Goal: Find specific page/section: Find specific page/section

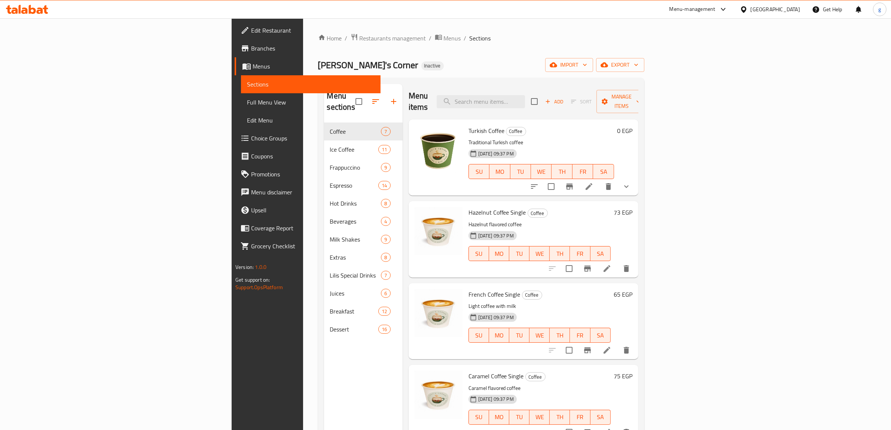
scroll to position [161, 0]
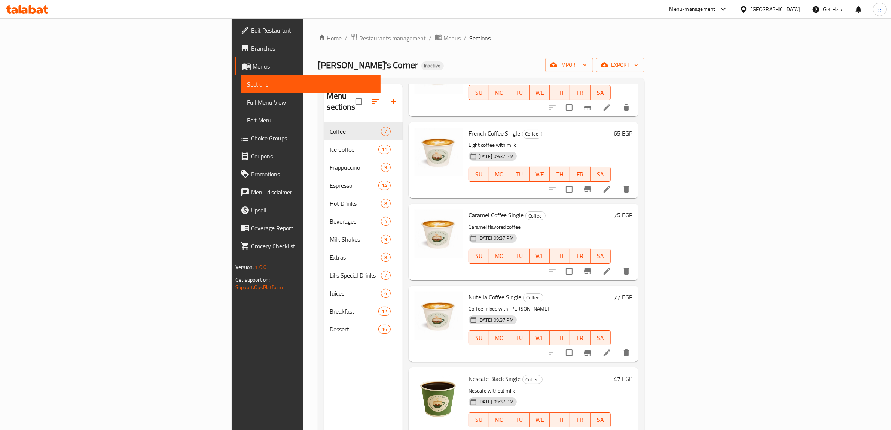
click at [787, 7] on div "[GEOGRAPHIC_DATA]" at bounding box center [775, 9] width 49 height 8
click at [718, 113] on div "Jordan" at bounding box center [743, 109] width 112 height 17
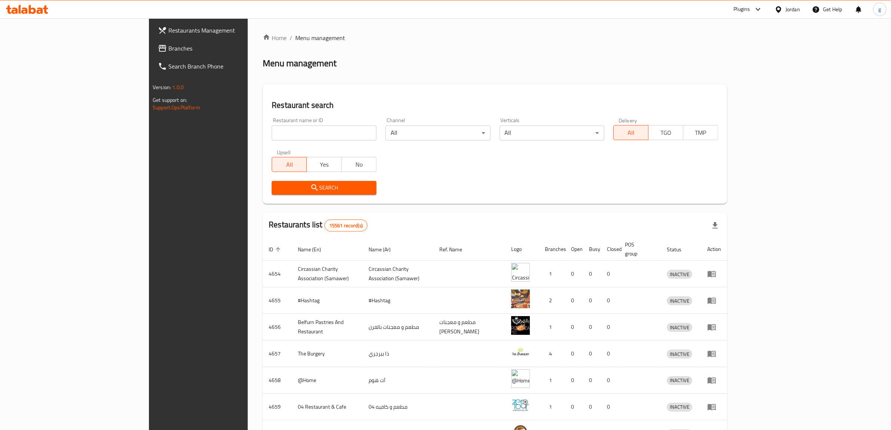
click at [168, 45] on span "Branches" at bounding box center [229, 48] width 123 height 9
